Goal: Task Accomplishment & Management: Use online tool/utility

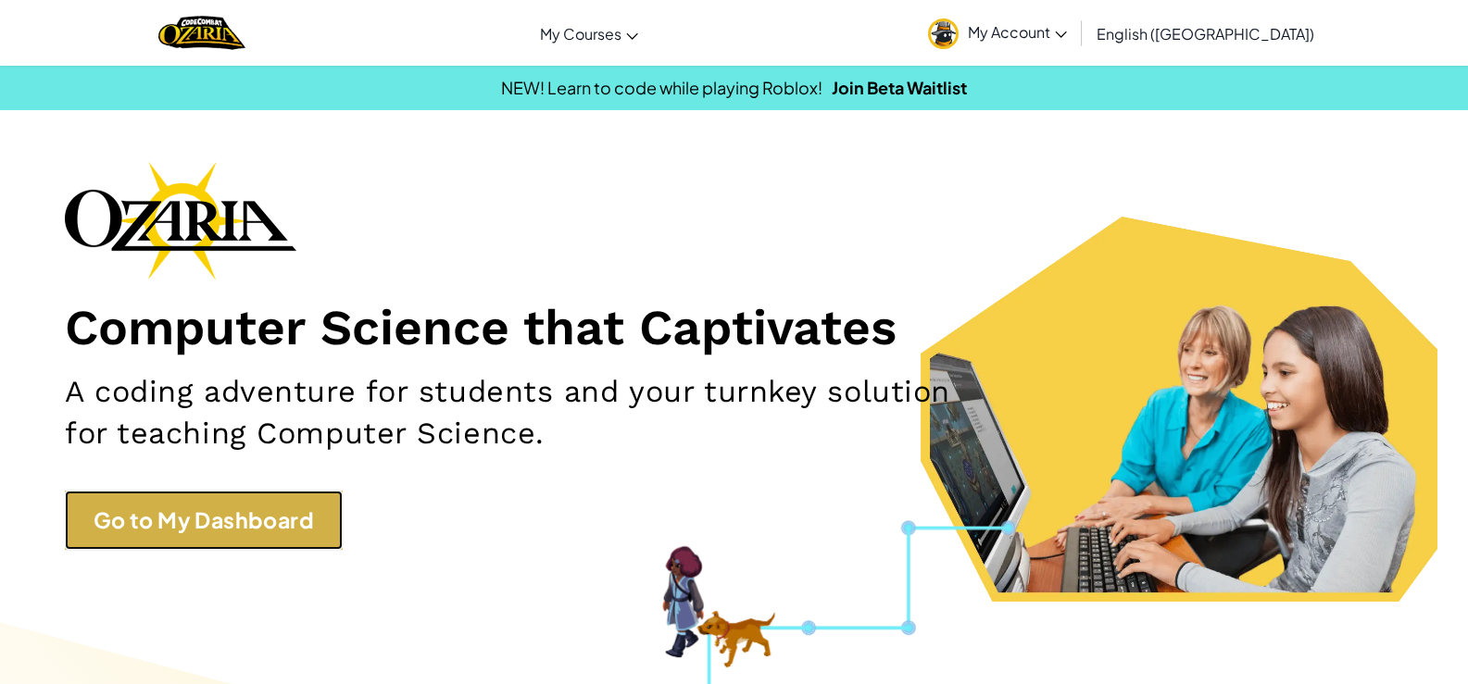
click at [116, 534] on link "Go to My Dashboard" at bounding box center [204, 521] width 278 height 60
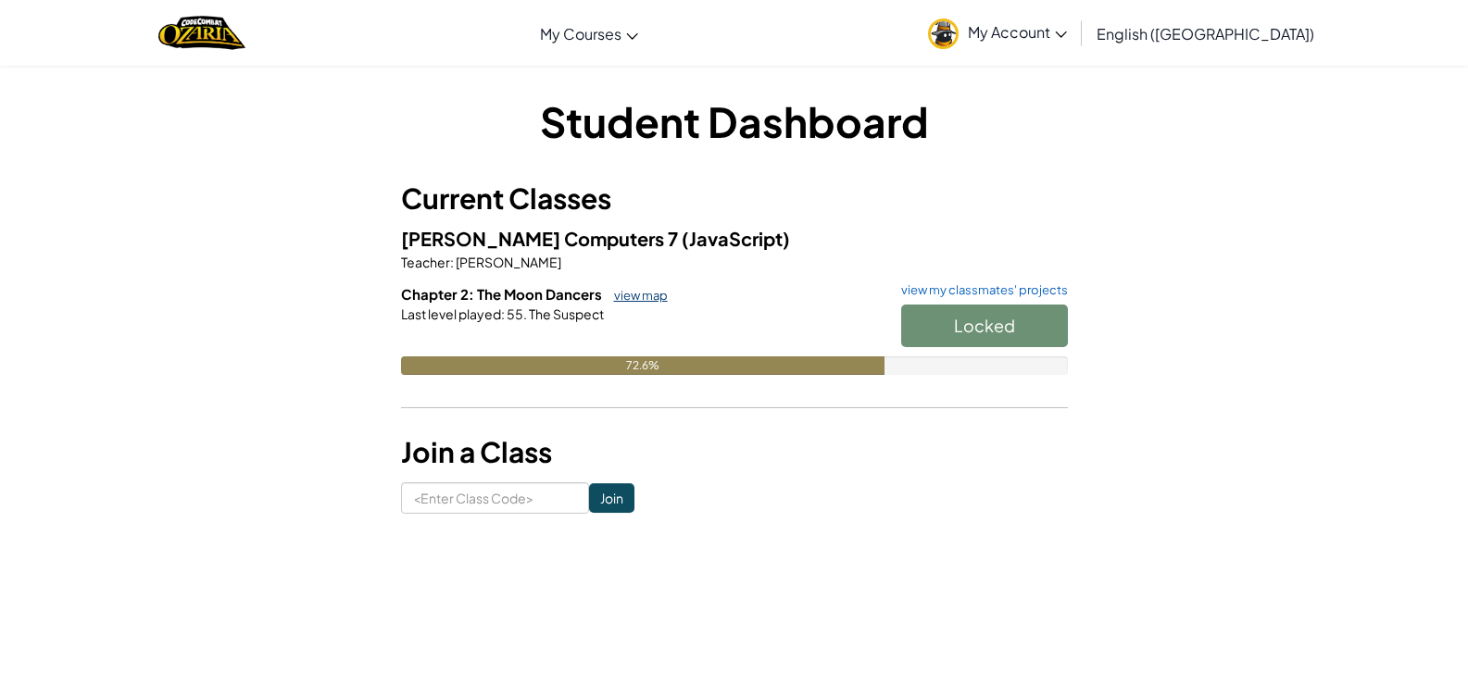
click at [643, 302] on link "view map" at bounding box center [636, 295] width 63 height 15
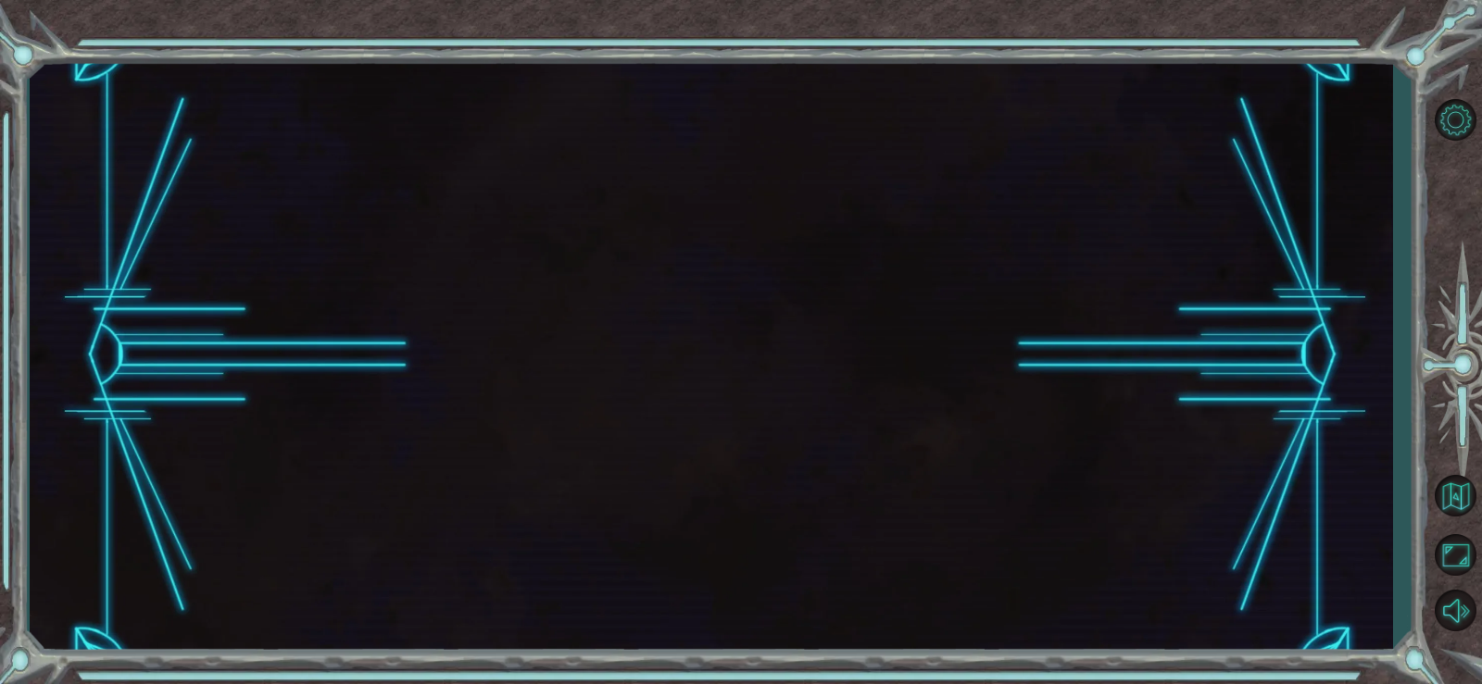
click at [635, 289] on div at bounding box center [711, 356] width 1363 height 602
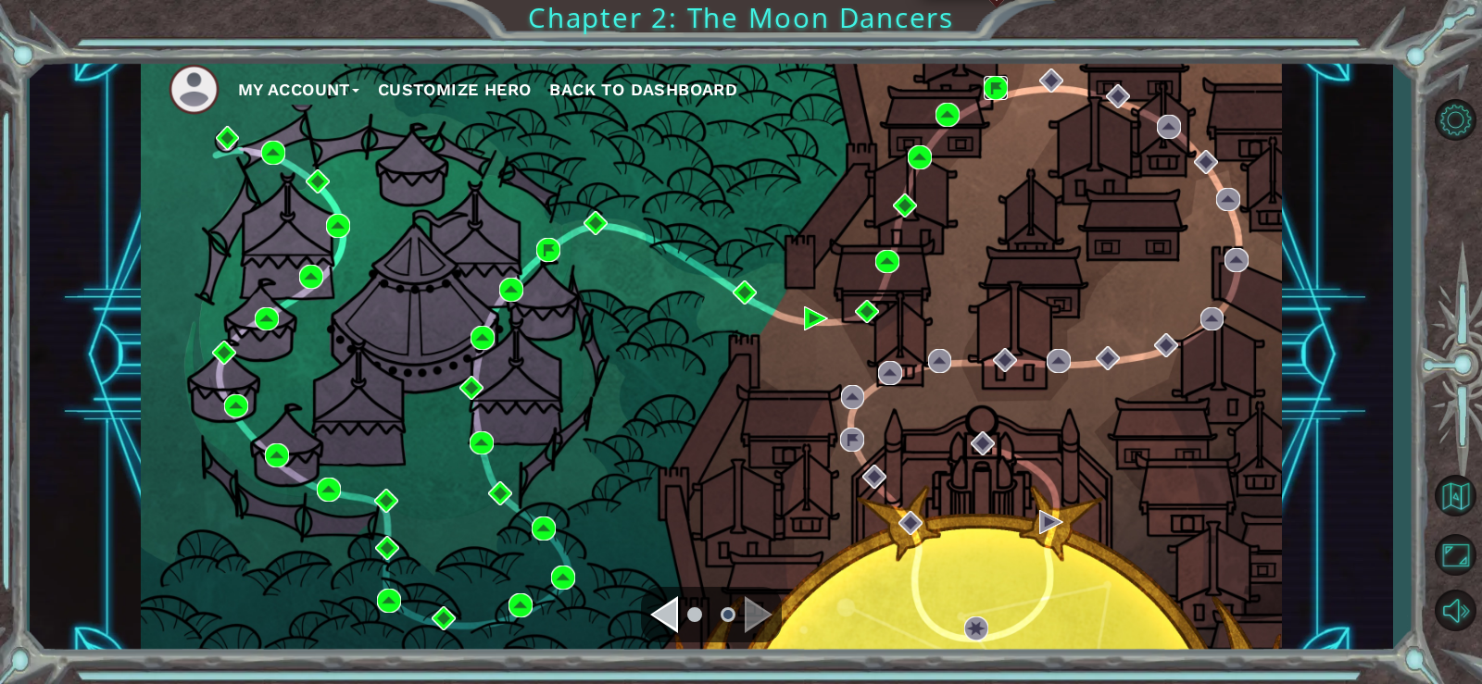
click at [1007, 80] on img at bounding box center [995, 88] width 24 height 24
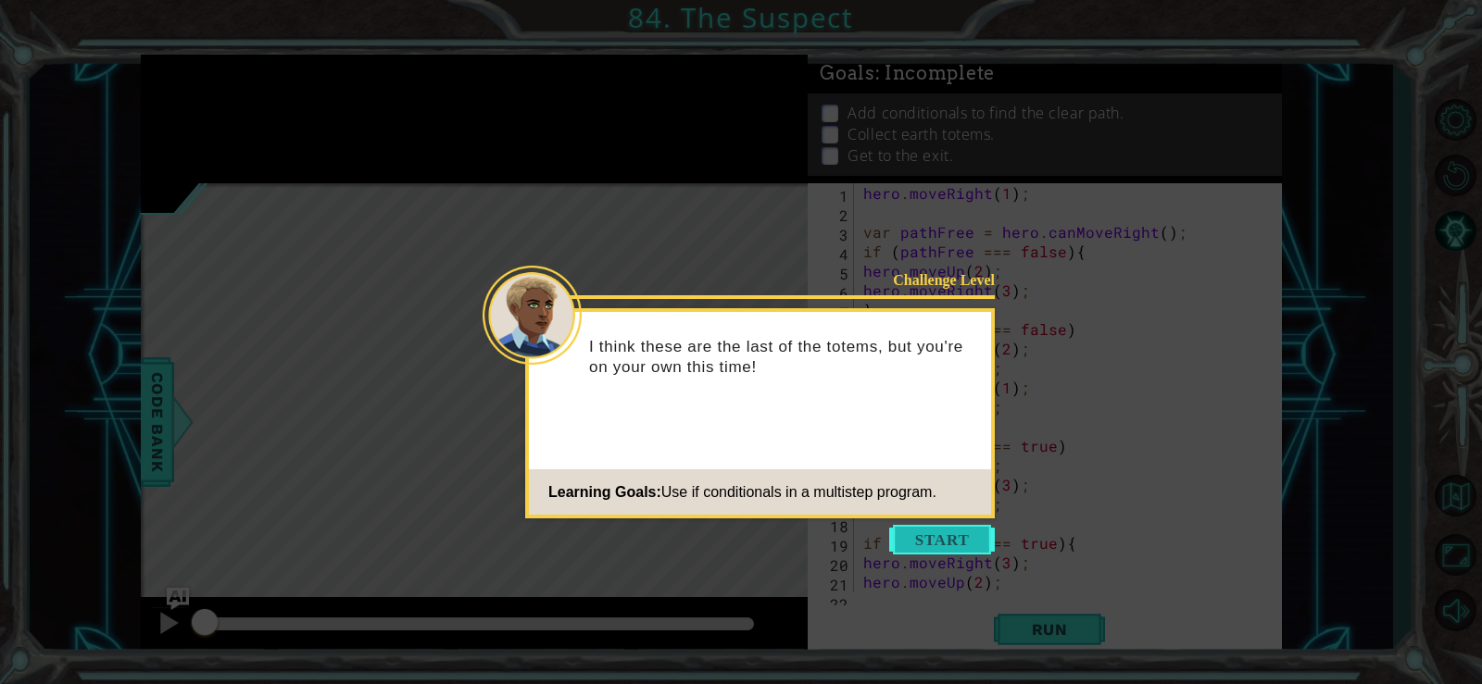
click at [920, 535] on button "Start" at bounding box center [942, 540] width 106 height 30
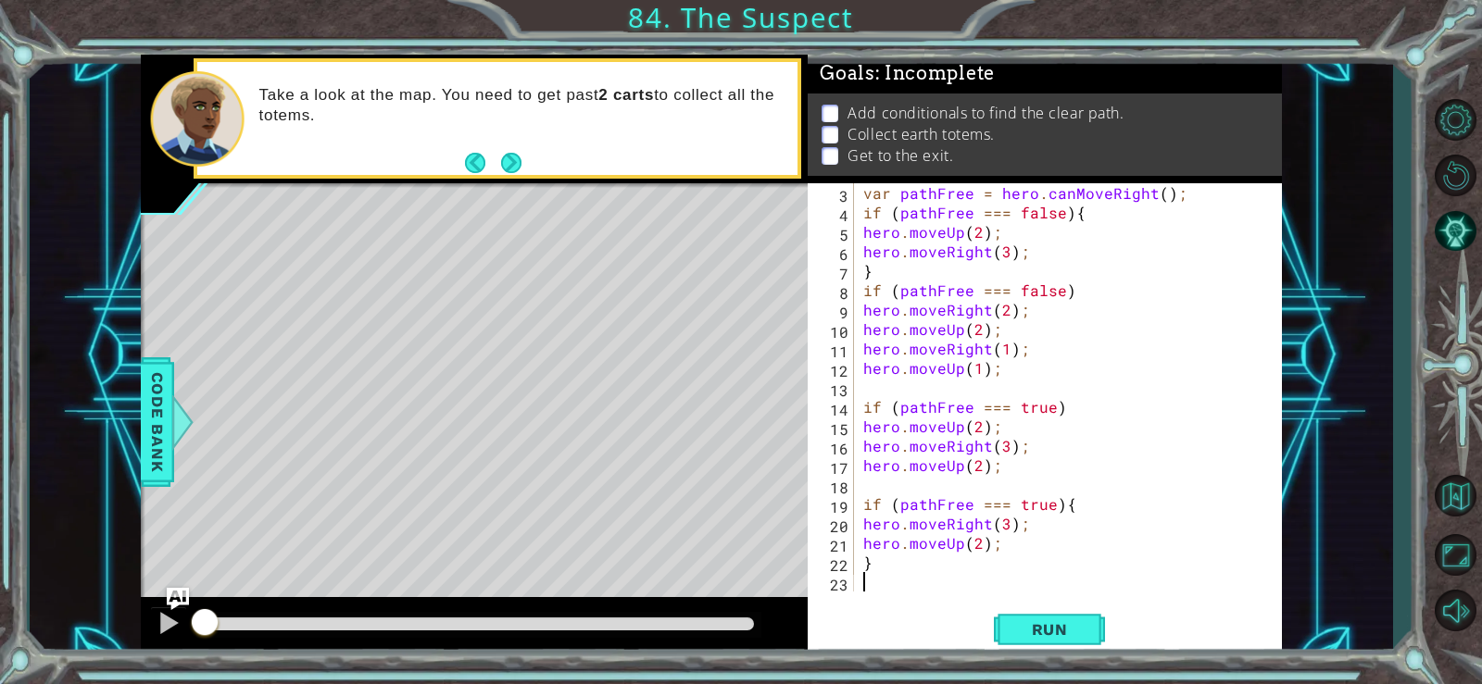
scroll to position [39, 0]
click at [1029, 611] on button "Run" at bounding box center [1049, 629] width 111 height 47
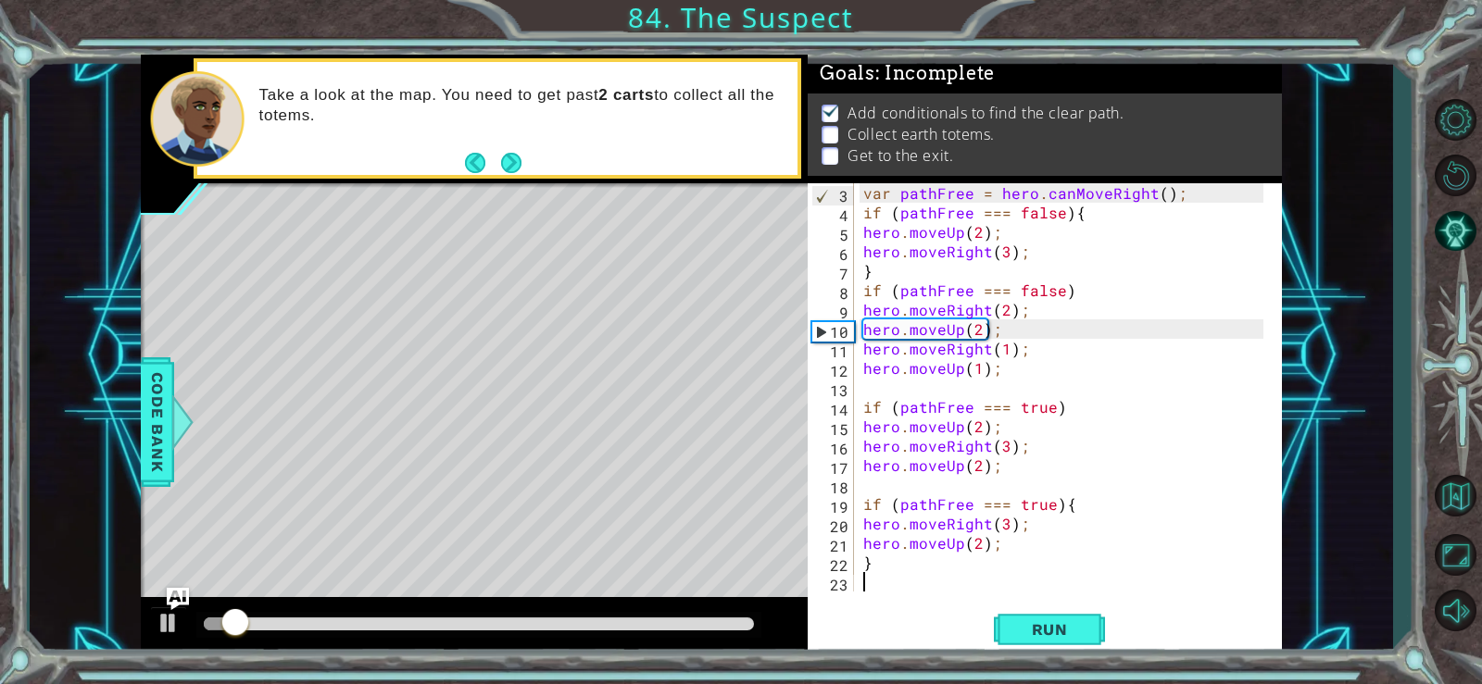
scroll to position [0, 0]
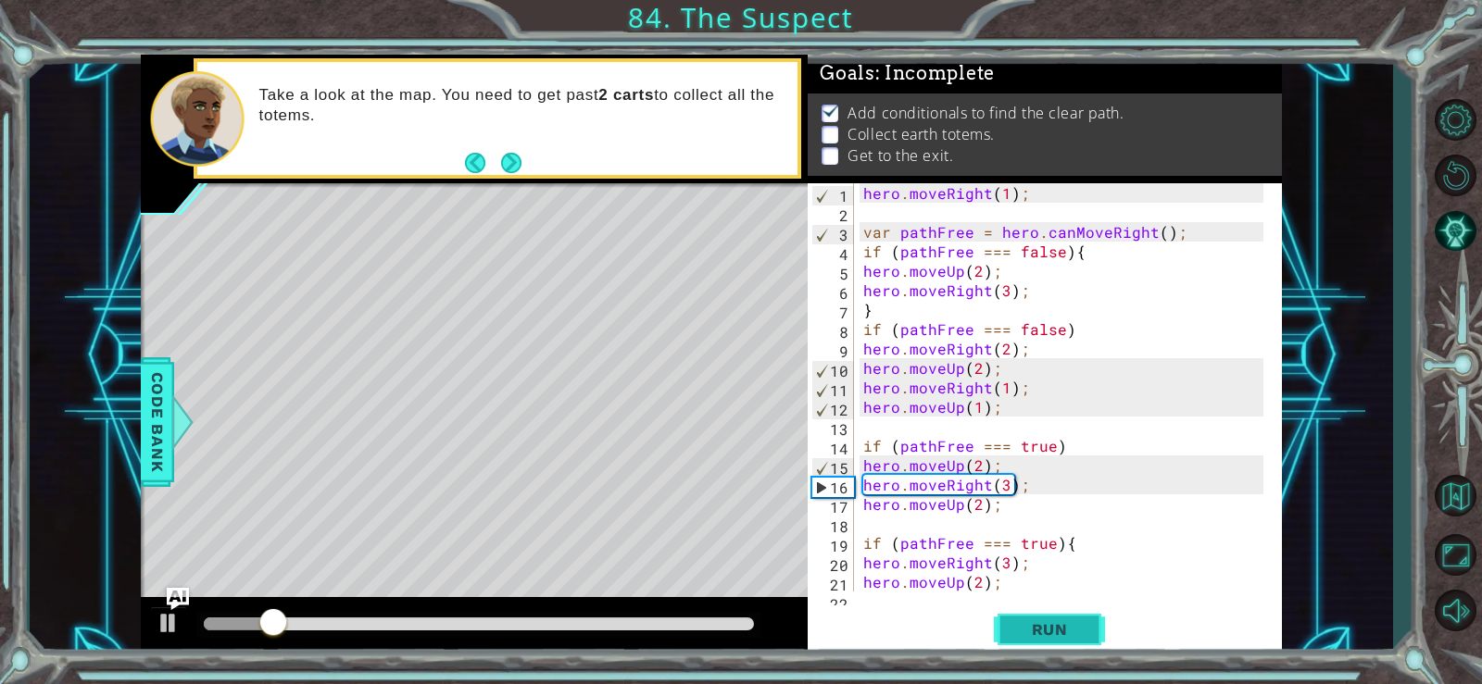
click at [1042, 620] on span "Run" at bounding box center [1049, 629] width 73 height 19
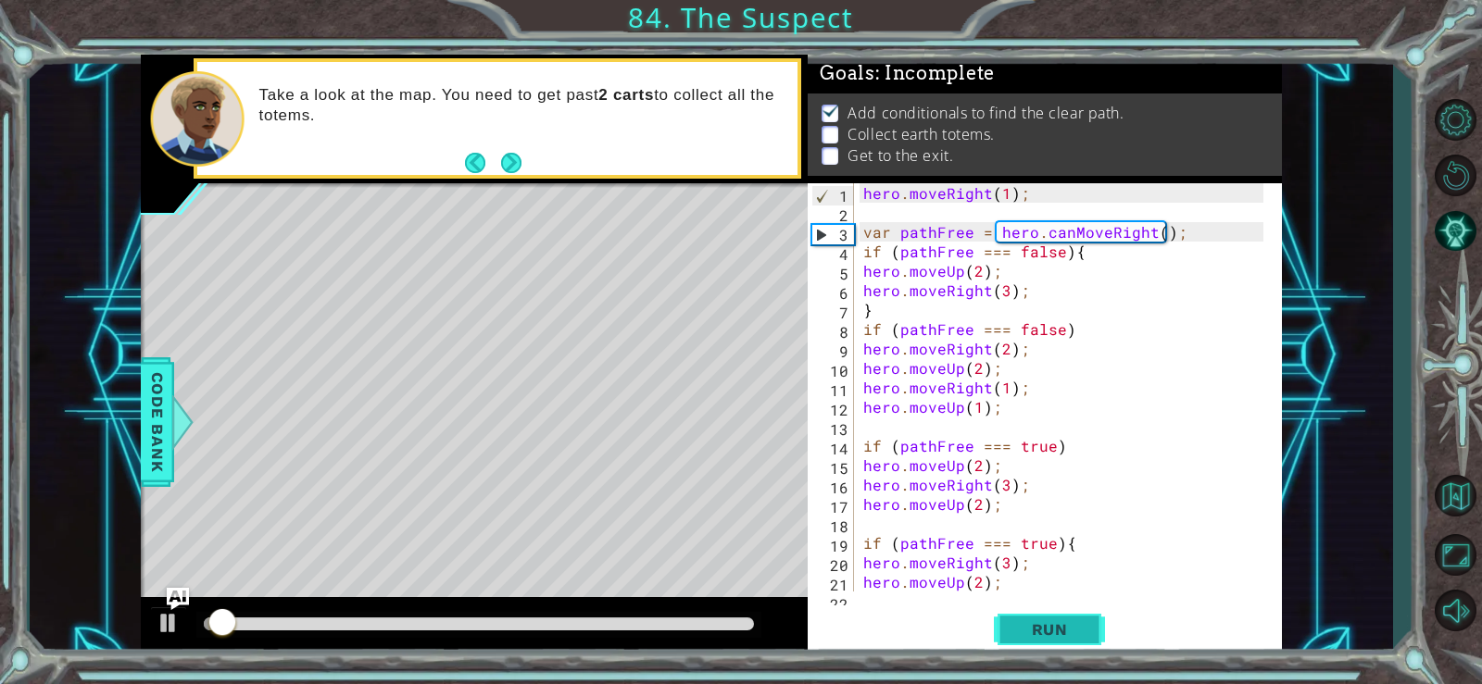
click at [1042, 620] on span "Run" at bounding box center [1049, 629] width 73 height 19
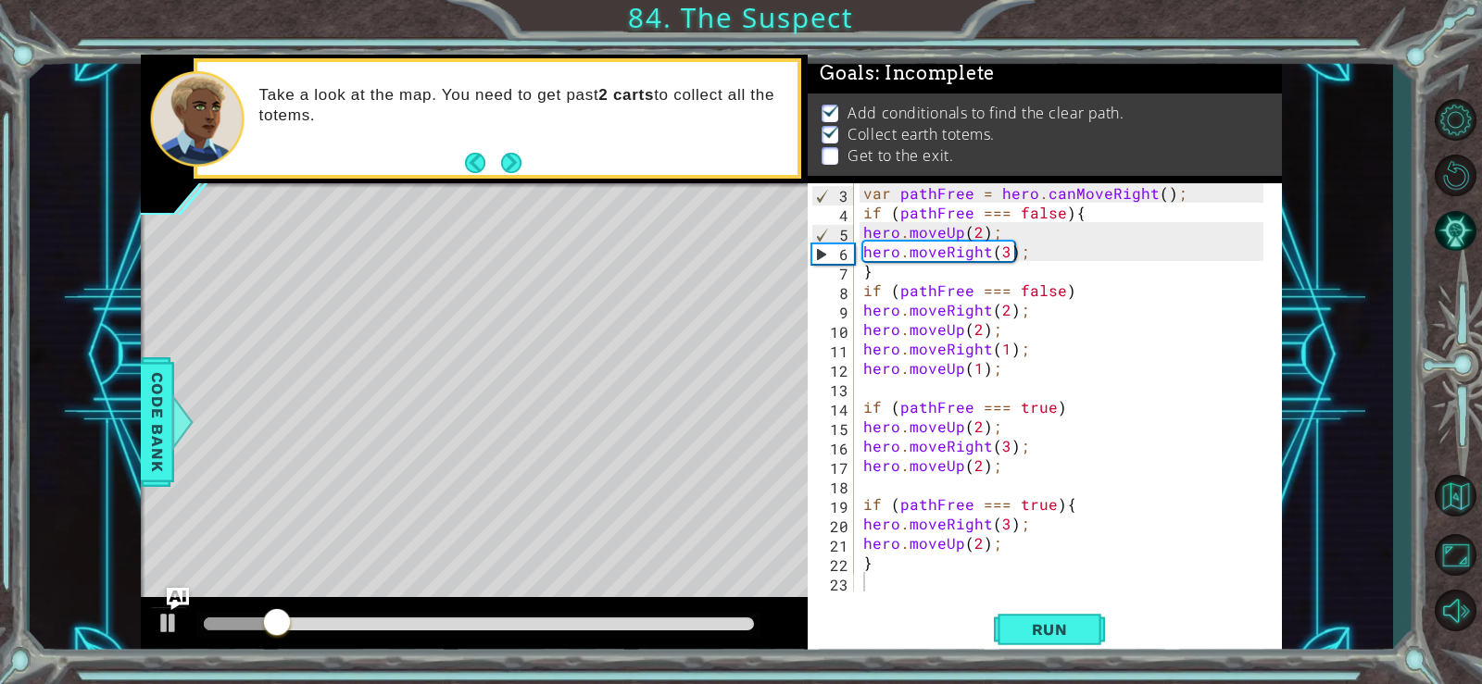
scroll to position [39, 0]
